Goal: Find specific page/section: Find specific page/section

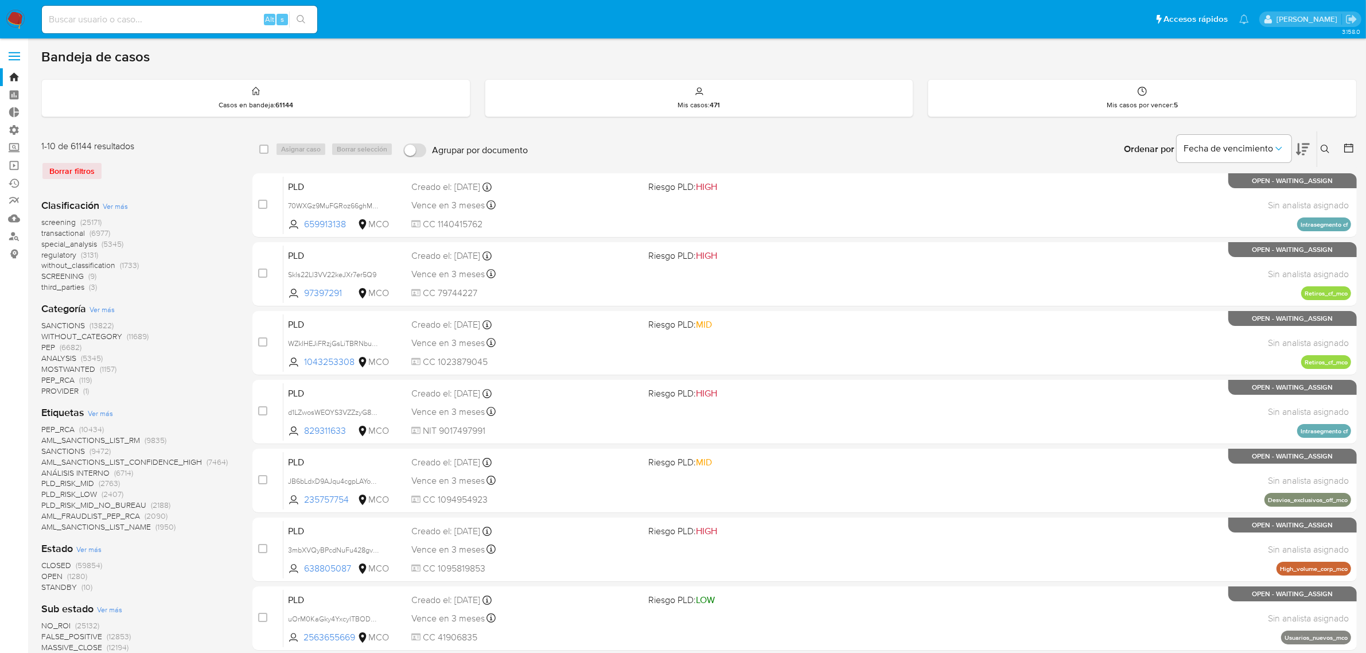
click at [17, 25] on img at bounding box center [16, 20] width 20 height 20
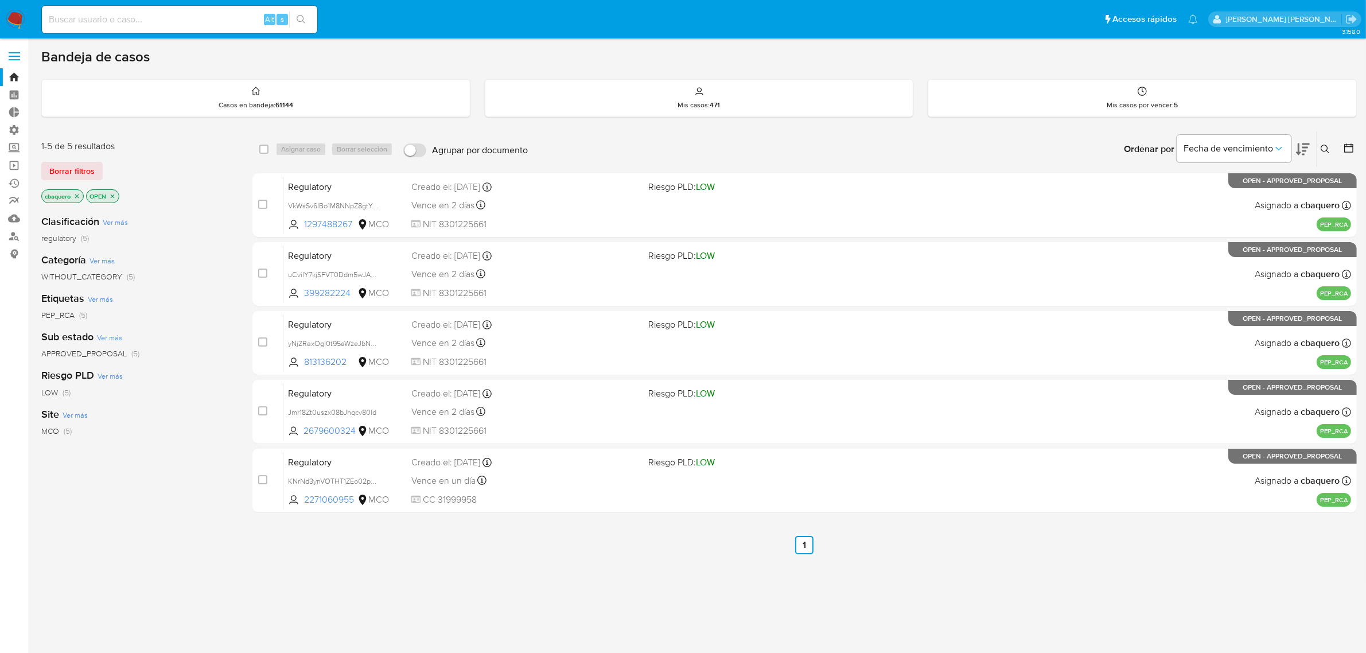
click at [204, 19] on input at bounding box center [179, 19] width 275 height 15
paste input "2004968438"
type input "2004968438"
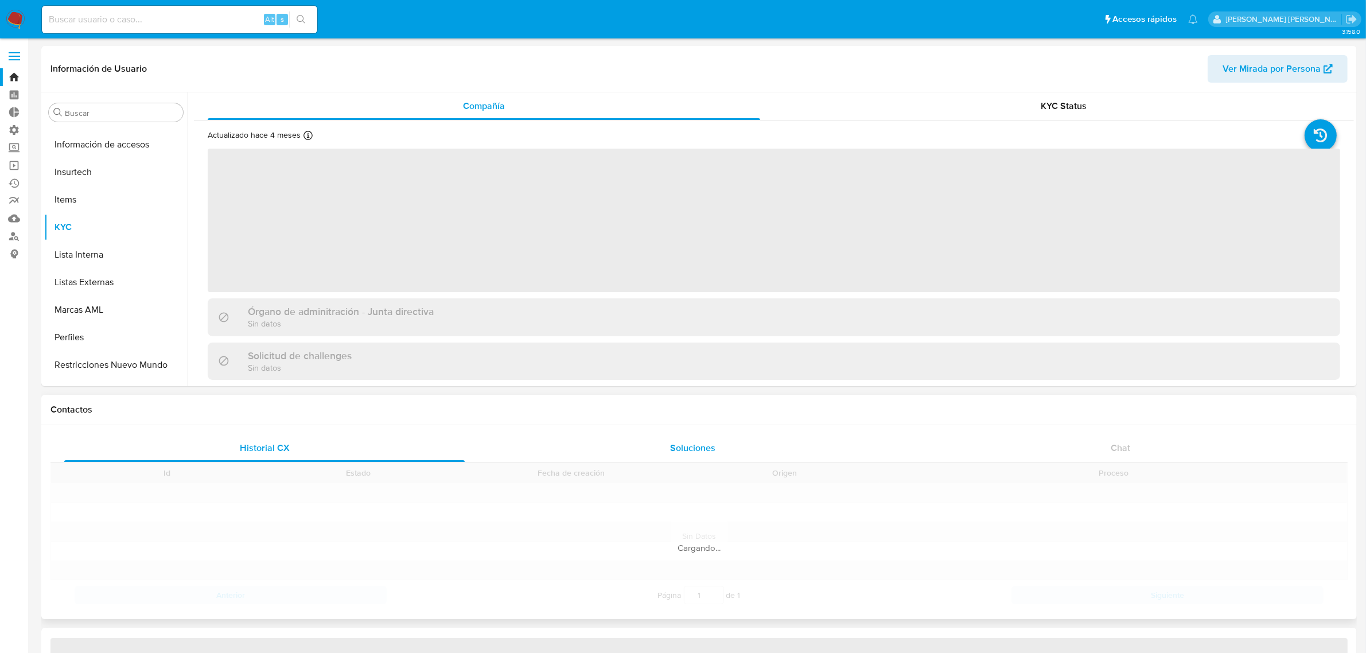
scroll to position [483, 0]
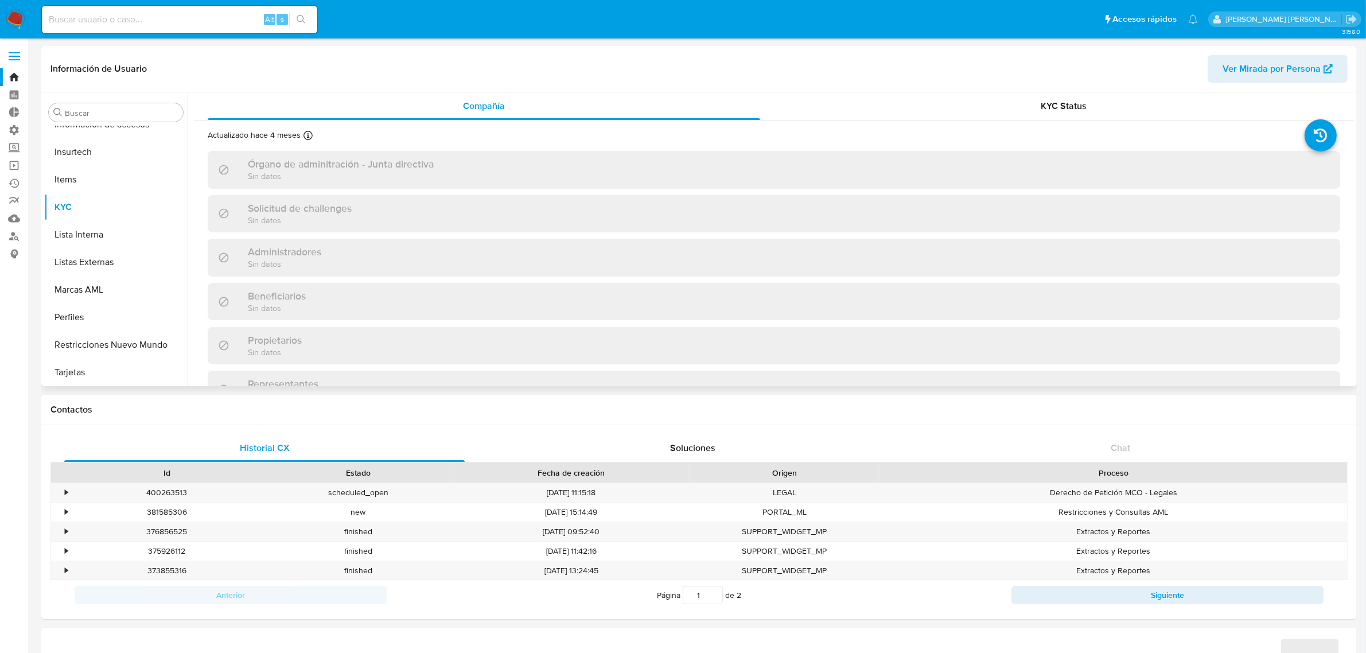
select select "10"
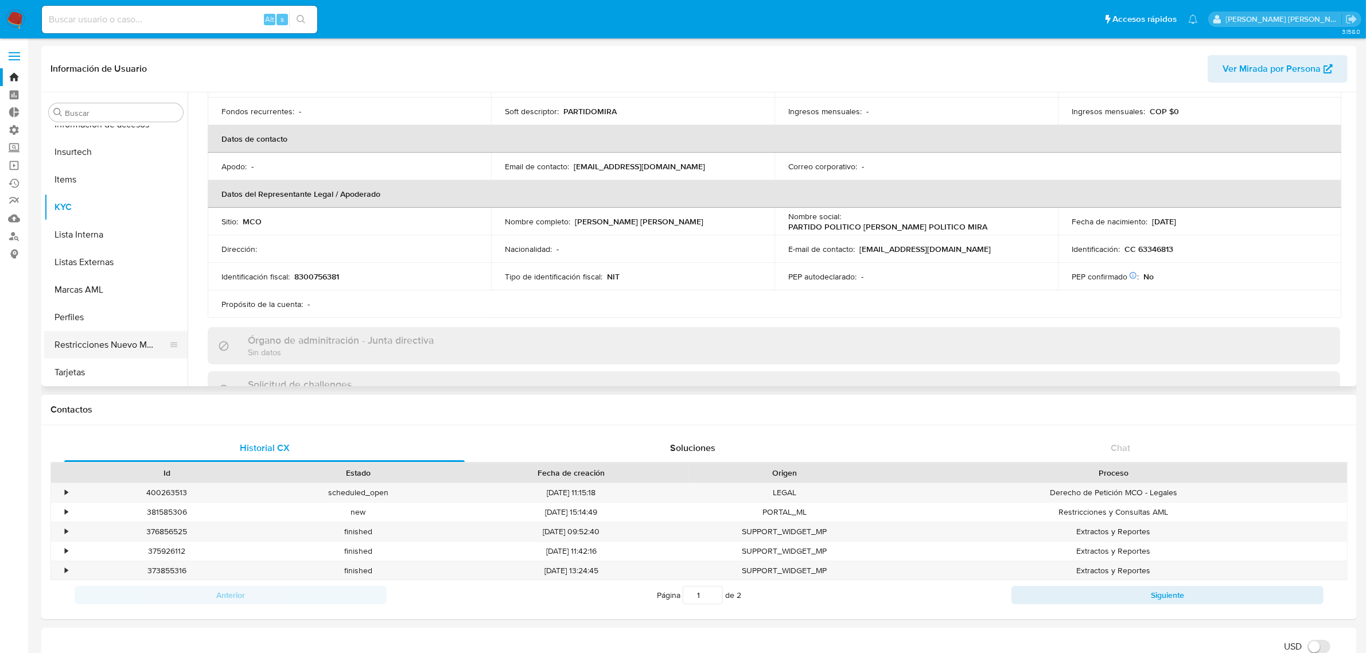
click at [99, 336] on button "Restricciones Nuevo Mundo" at bounding box center [111, 345] width 134 height 28
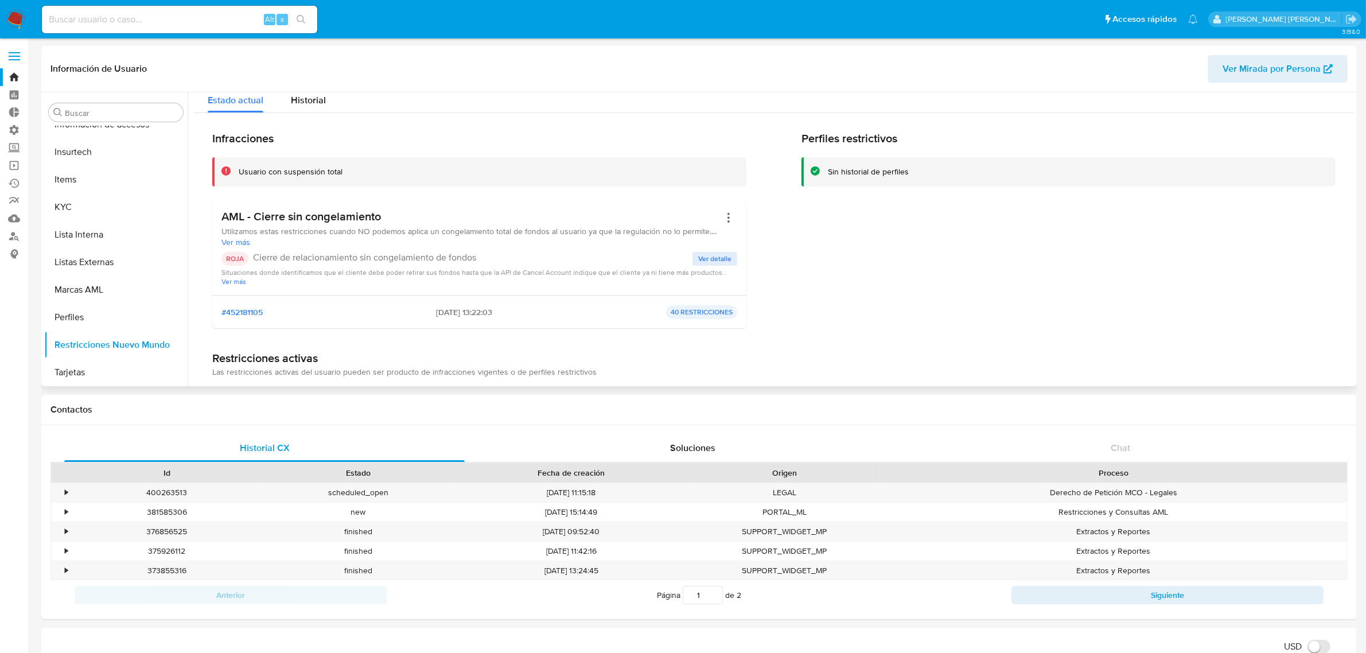
scroll to position [0, 0]
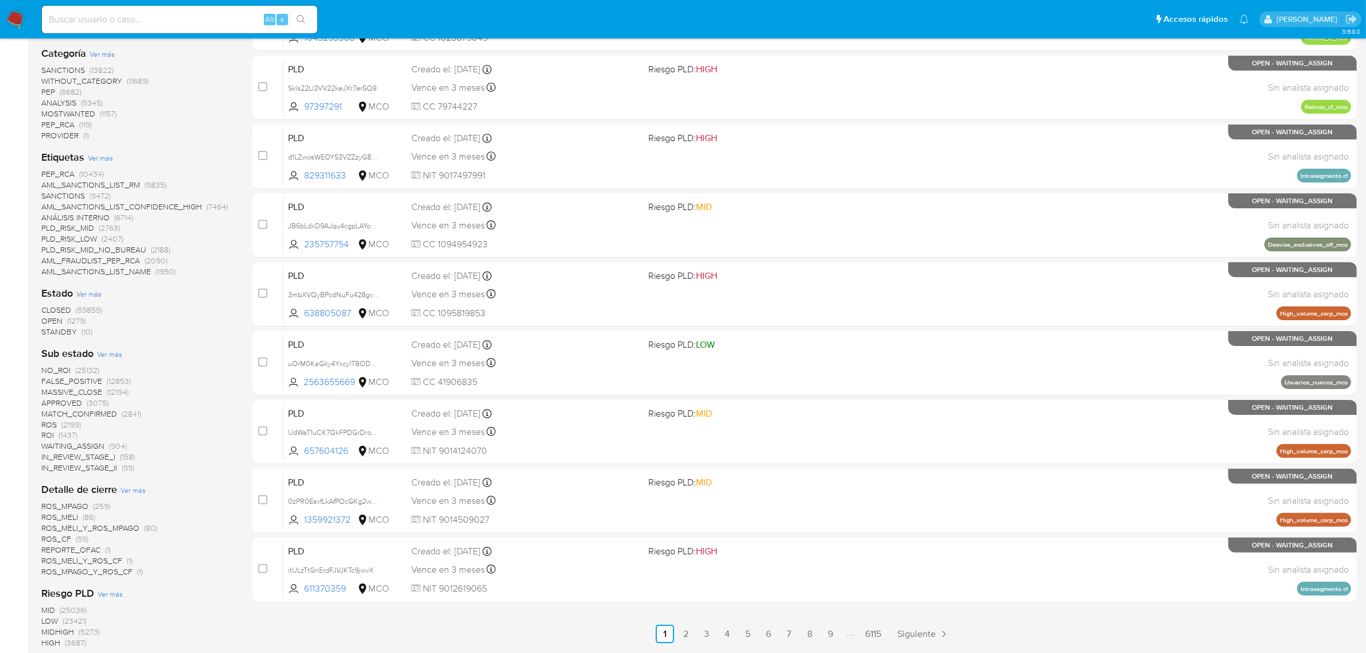
scroll to position [287, 0]
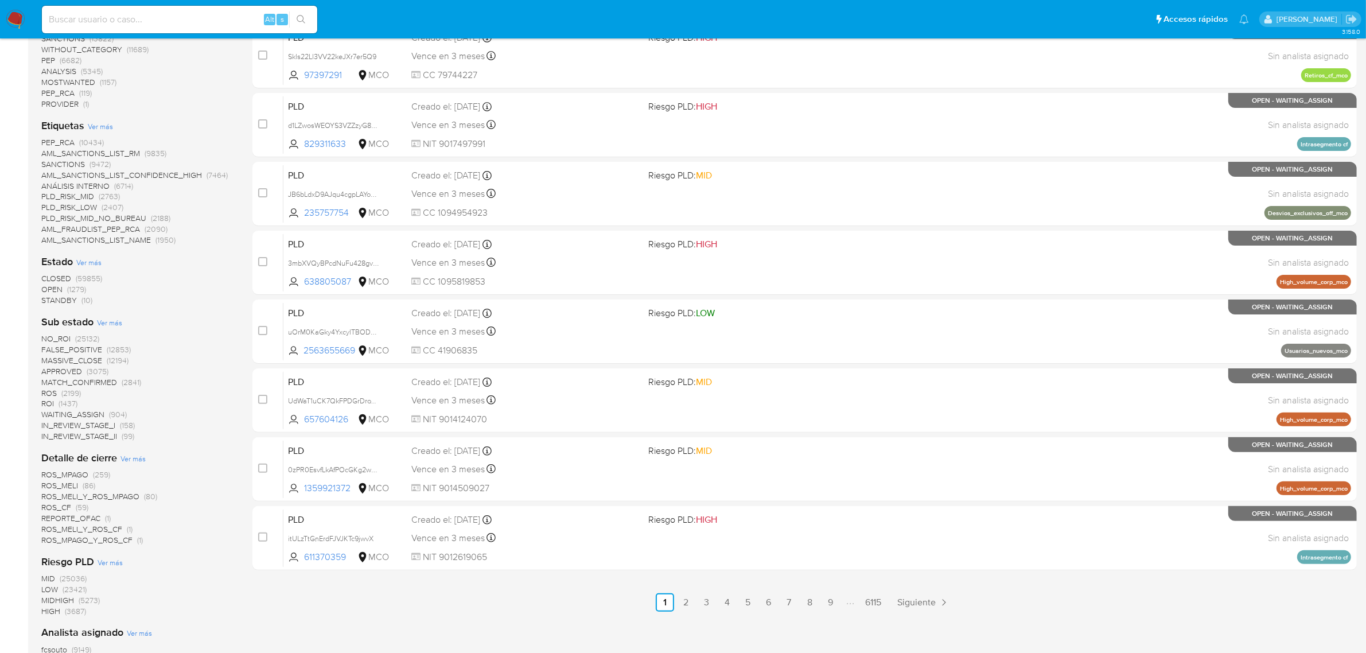
click at [9, 16] on img at bounding box center [16, 20] width 20 height 20
